Goal: Navigation & Orientation: Find specific page/section

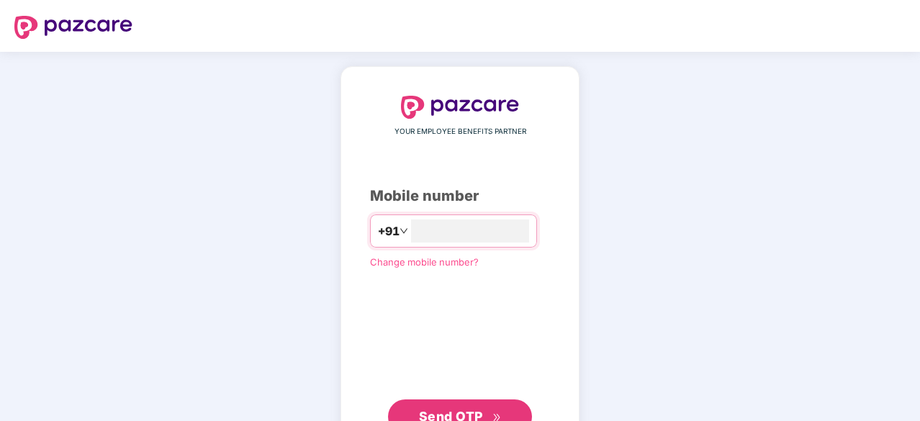
type input "**********"
click at [437, 409] on span "Send OTP" at bounding box center [451, 415] width 64 height 15
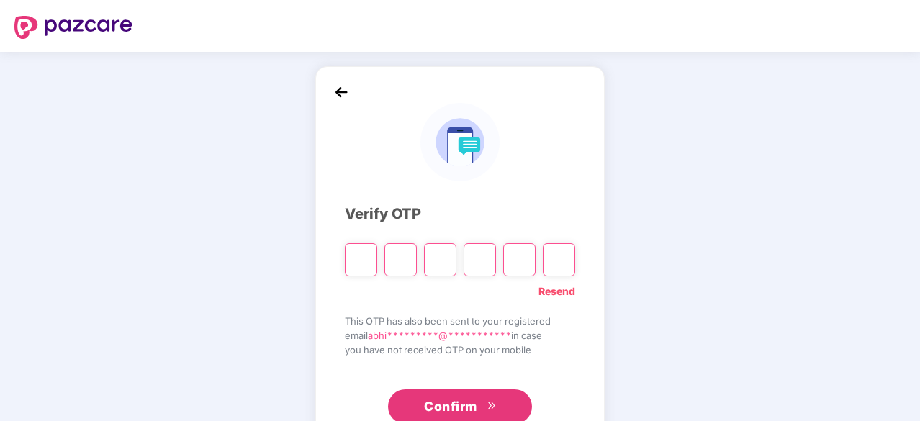
type input "*"
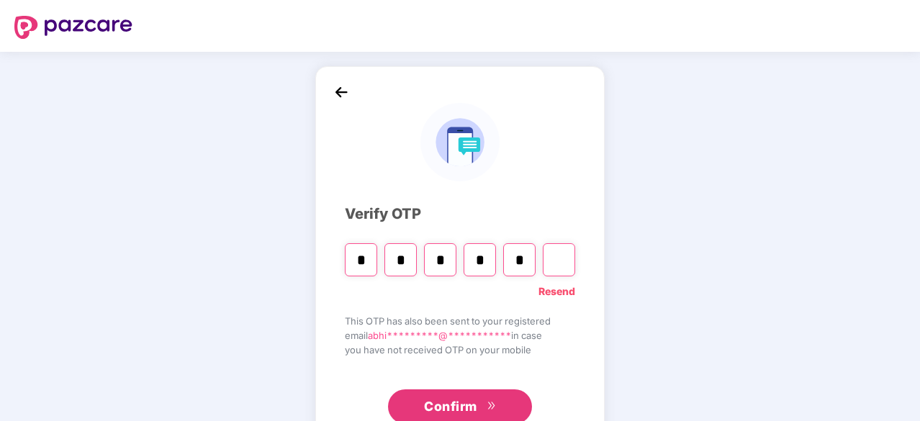
type input "*"
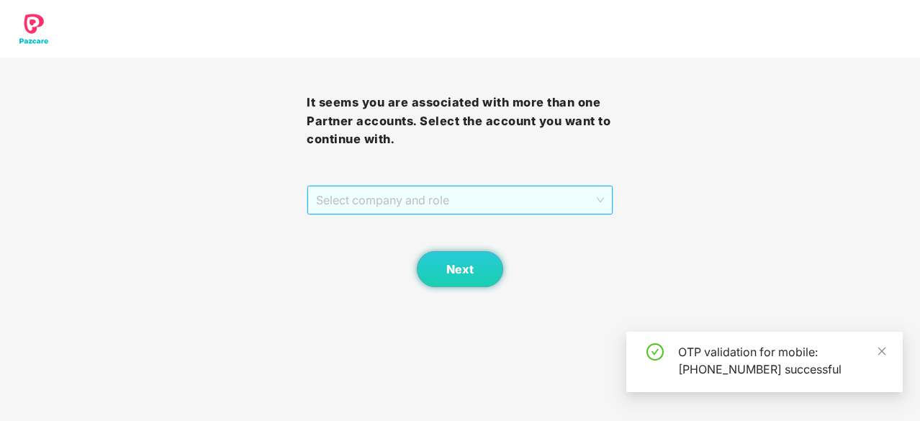
click at [463, 194] on span "Select company and role" at bounding box center [460, 200] width 288 height 27
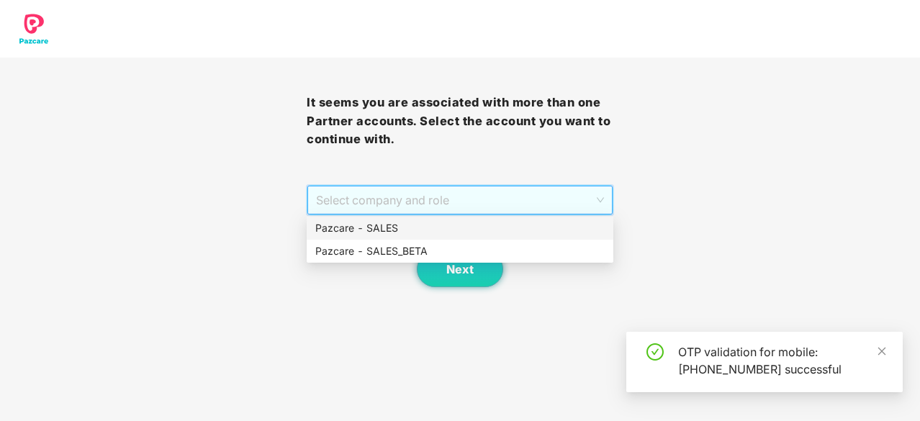
click at [449, 223] on div "Pazcare - SALES" at bounding box center [460, 228] width 290 height 16
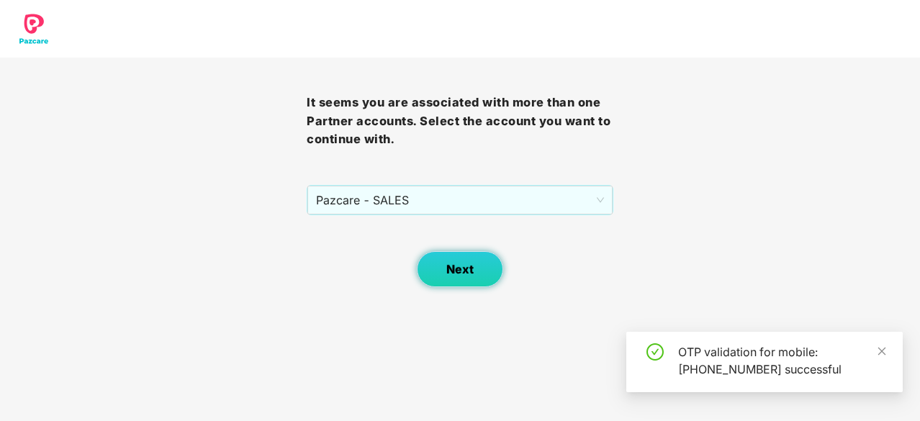
click at [454, 260] on button "Next" at bounding box center [460, 269] width 86 height 36
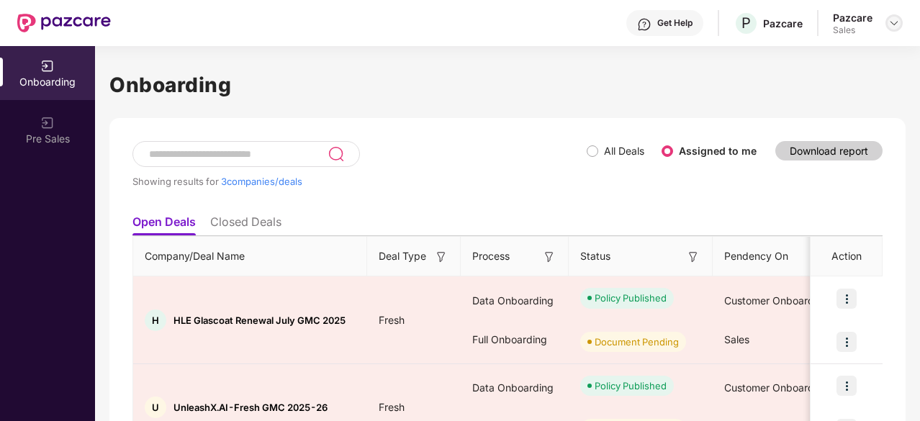
click at [894, 24] on img at bounding box center [895, 23] width 12 height 12
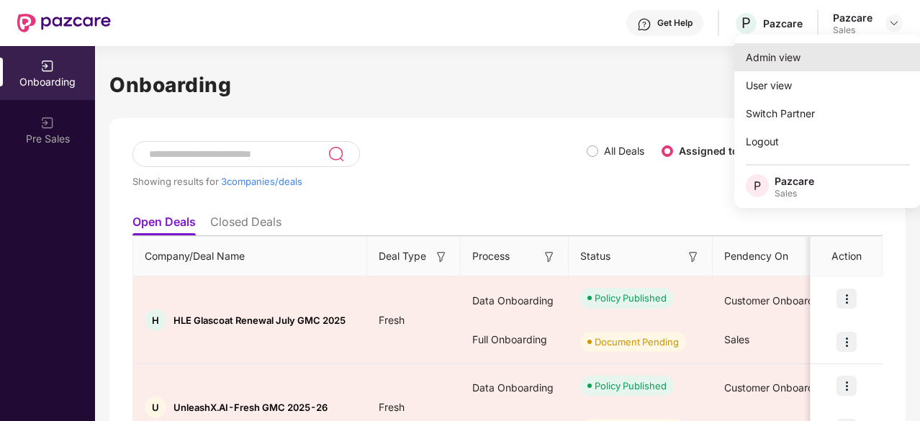
click at [840, 66] on div "Admin view" at bounding box center [828, 57] width 187 height 28
